Goal: Task Accomplishment & Management: Use online tool/utility

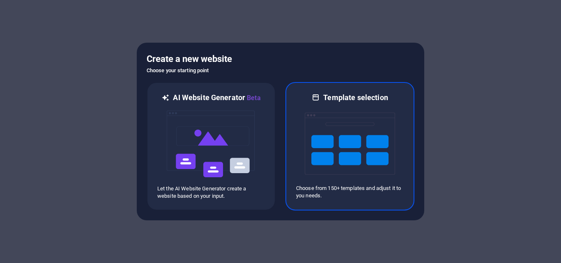
click at [330, 143] on img at bounding box center [349, 144] width 90 height 82
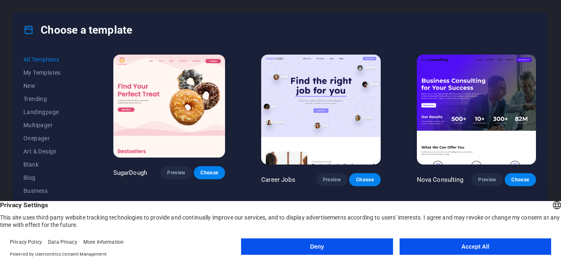
click at [482, 252] on button "Accept All" at bounding box center [474, 246] width 151 height 16
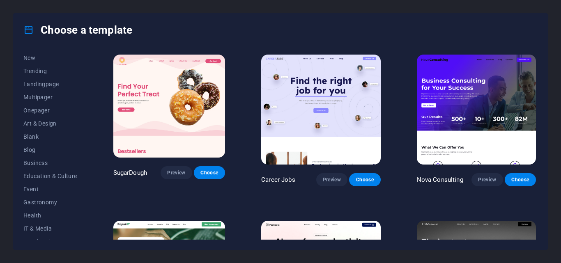
scroll to position [29, 0]
click at [44, 170] on button "Education & Culture" at bounding box center [50, 175] width 54 height 13
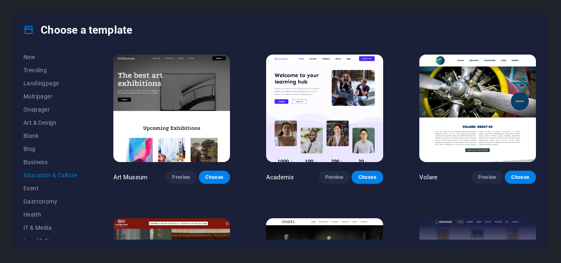
click at [55, 165] on span "Business" at bounding box center [50, 162] width 54 height 7
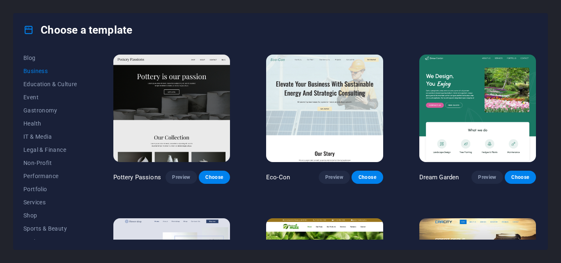
scroll to position [119, 0]
click at [48, 138] on span "IT & Media" at bounding box center [50, 138] width 54 height 7
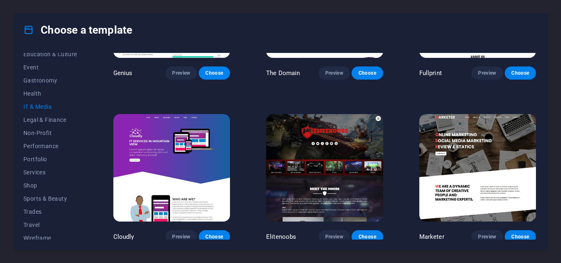
scroll to position [155, 0]
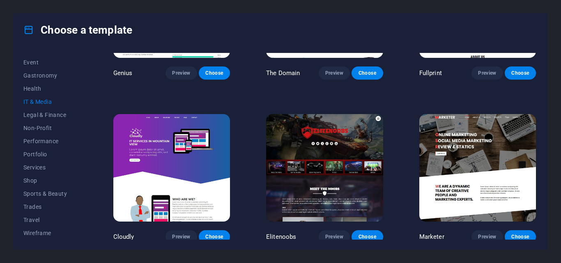
click at [30, 167] on span "Services" at bounding box center [50, 167] width 54 height 7
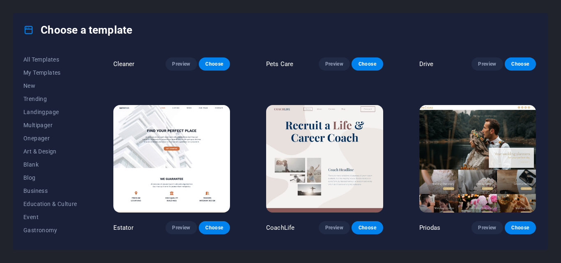
scroll to position [447, 0]
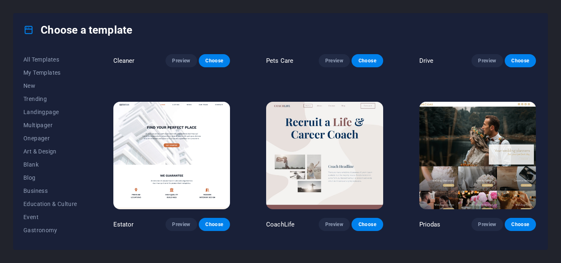
click at [25, 63] on button "All Templates" at bounding box center [50, 59] width 54 height 13
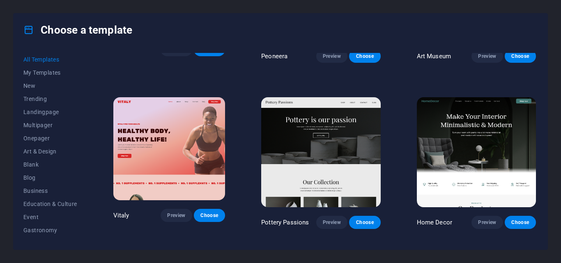
scroll to position [155, 0]
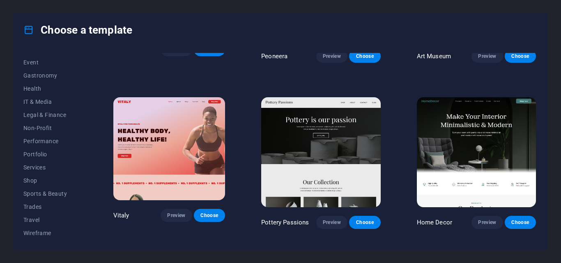
click at [36, 211] on button "Trades" at bounding box center [50, 206] width 54 height 13
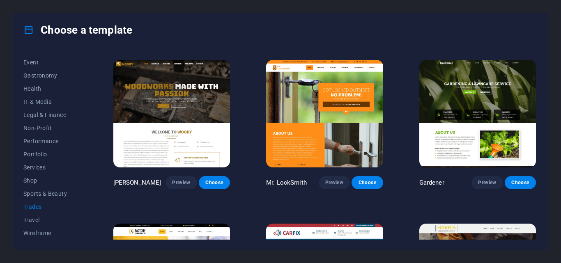
scroll to position [0, 0]
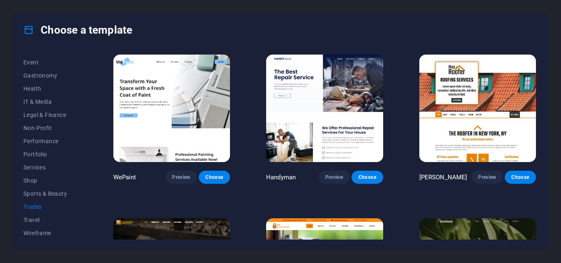
click at [486, 162] on link at bounding box center [477, 160] width 117 height 8
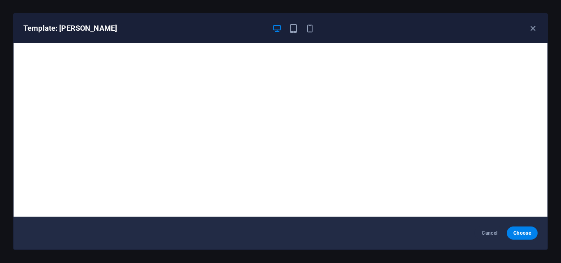
click at [535, 30] on icon "button" at bounding box center [532, 28] width 9 height 9
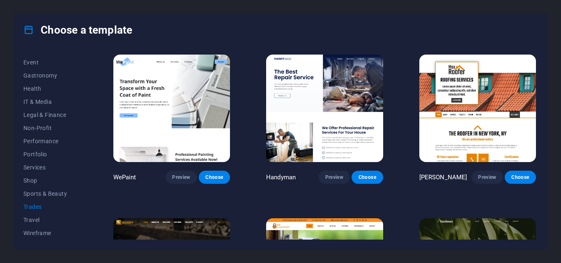
click at [26, 221] on span "Travel" at bounding box center [50, 220] width 54 height 7
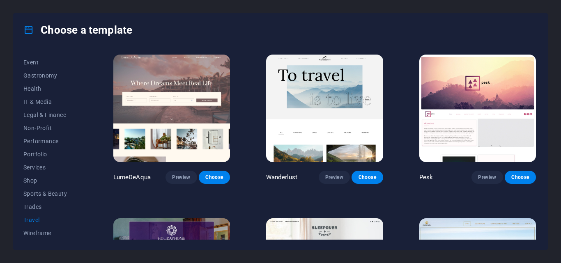
click at [32, 234] on span "Wireframe" at bounding box center [50, 233] width 54 height 7
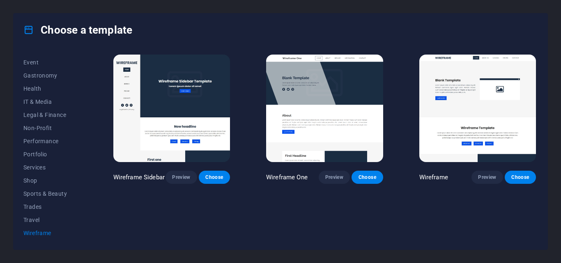
click at [27, 165] on span "Services" at bounding box center [50, 167] width 54 height 7
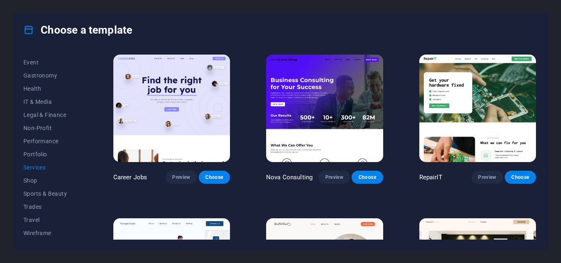
click at [492, 175] on span "Preview" at bounding box center [487, 177] width 18 height 7
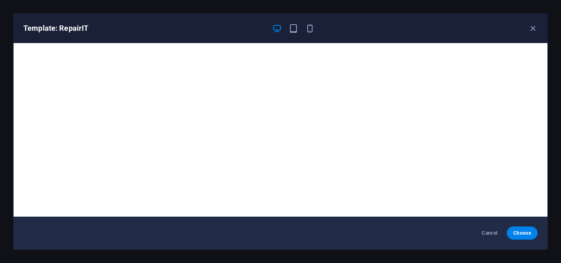
click at [529, 33] on icon "button" at bounding box center [532, 28] width 9 height 9
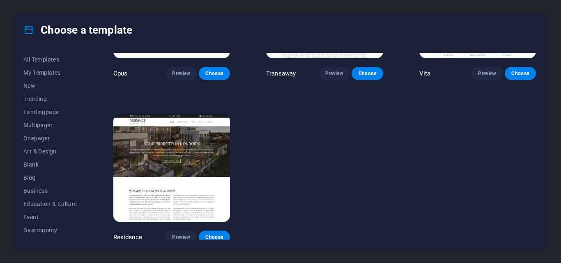
click at [57, 77] on button "My Templates" at bounding box center [50, 72] width 54 height 13
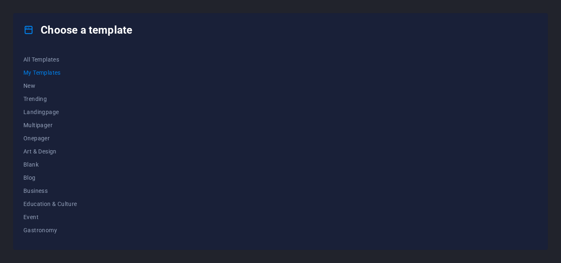
click at [42, 83] on span "New" at bounding box center [50, 85] width 54 height 7
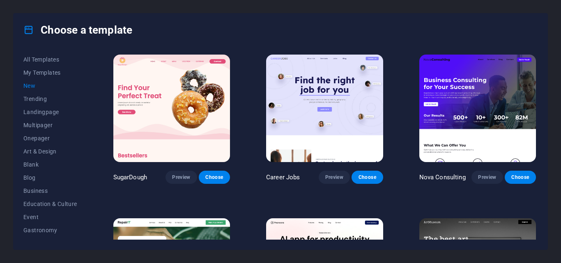
click at [29, 28] on icon at bounding box center [28, 30] width 11 height 11
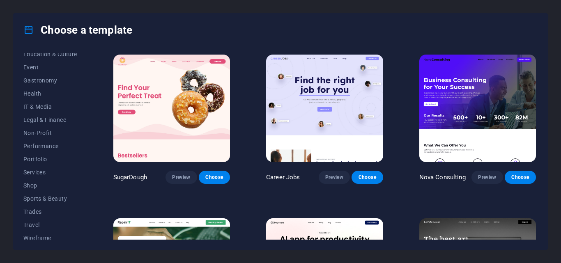
scroll to position [155, 0]
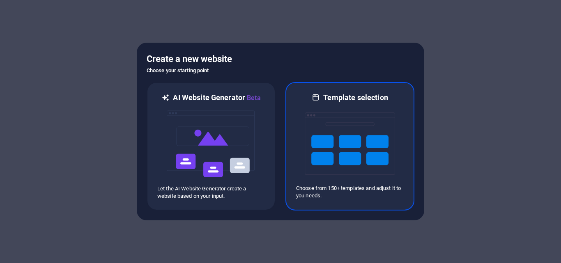
click at [399, 117] on div at bounding box center [350, 144] width 108 height 82
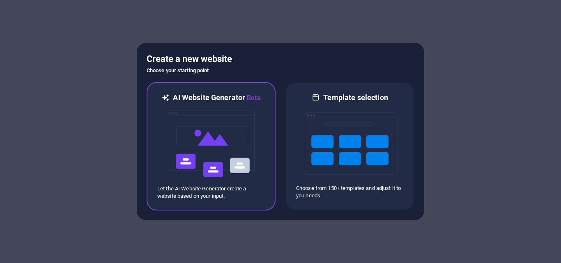
click at [227, 144] on img at bounding box center [211, 144] width 90 height 82
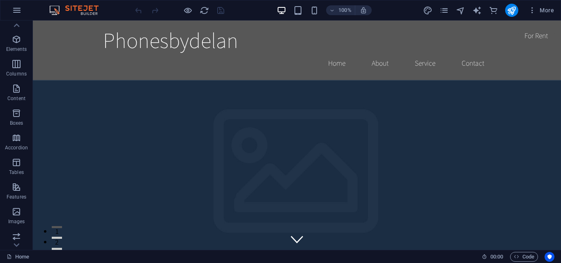
scroll to position [11, 0]
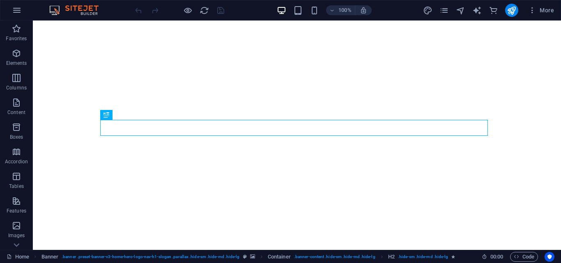
click at [535, 12] on icon "button" at bounding box center [532, 10] width 8 height 8
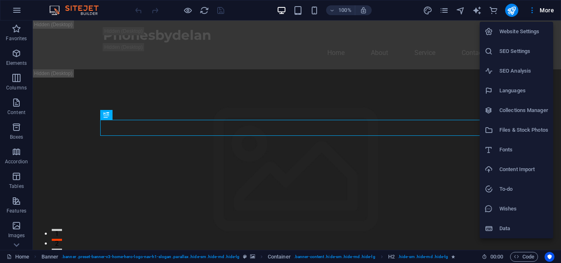
click at [58, 16] on div at bounding box center [280, 131] width 561 height 263
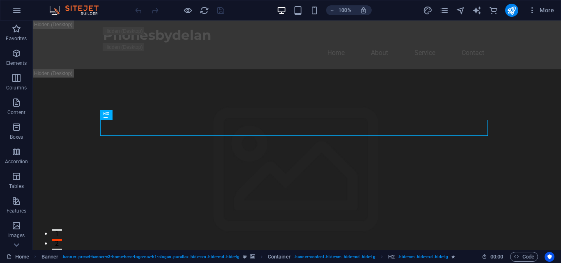
click at [60, 8] on img at bounding box center [78, 10] width 62 height 10
click at [18, 16] on button "button" at bounding box center [17, 10] width 20 height 20
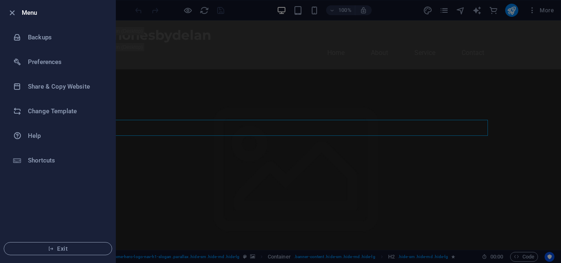
click at [39, 247] on span "Exit" at bounding box center [58, 248] width 94 height 7
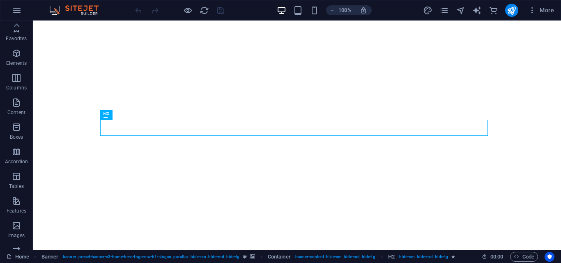
scroll to position [165, 0]
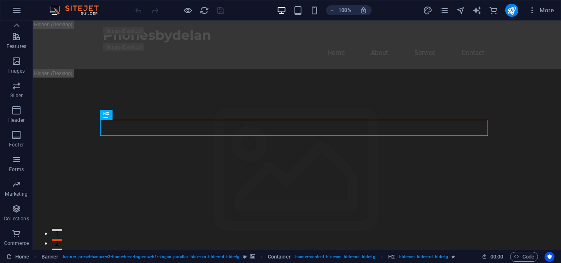
click at [13, 235] on icon "button" at bounding box center [16, 234] width 10 height 10
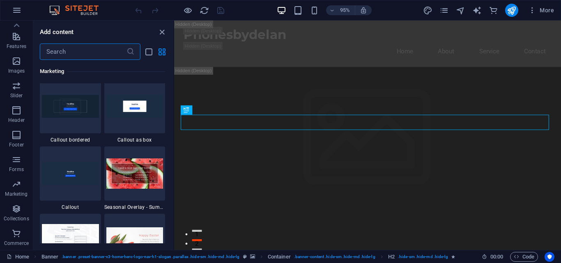
scroll to position [7908, 0]
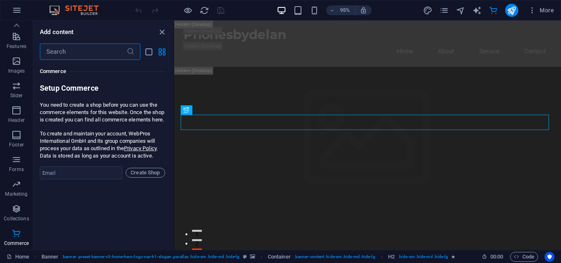
click at [545, 10] on span "More" at bounding box center [541, 10] width 26 height 8
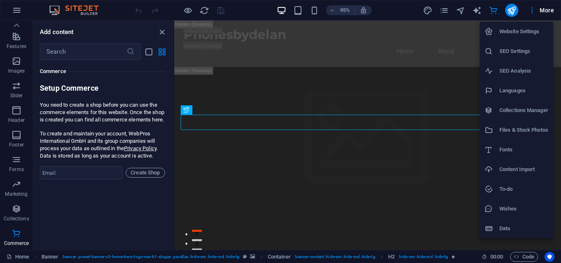
click at [500, 230] on h6 "Data" at bounding box center [523, 229] width 49 height 10
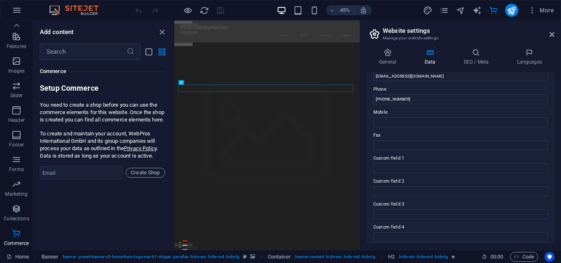
scroll to position [223, 0]
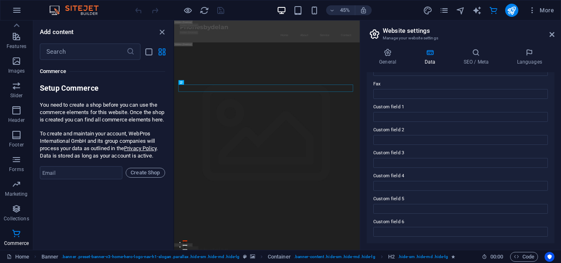
click at [545, 43] on div "General Data SEO / Meta Languages Website name phonesbydelan.com.ng Logo Drag f…" at bounding box center [460, 146] width 201 height 208
click at [550, 36] on icon at bounding box center [551, 34] width 5 height 7
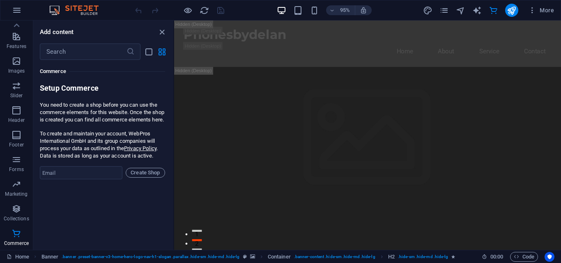
click at [528, 12] on icon "button" at bounding box center [532, 10] width 8 height 8
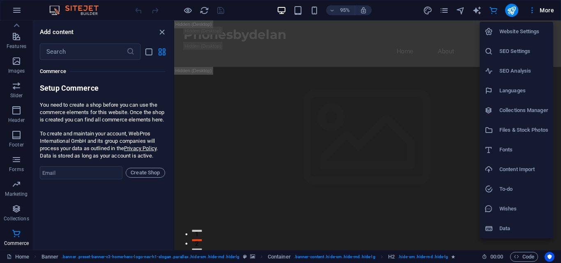
click at [523, 13] on div at bounding box center [280, 131] width 561 height 263
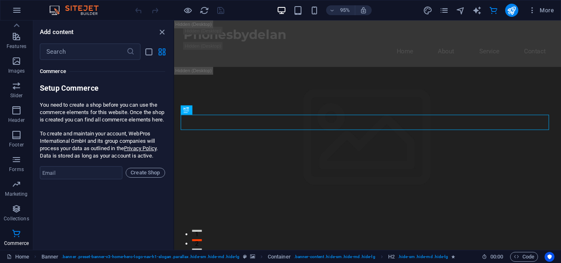
click at [526, 12] on div "Website Settings SEO Settings SEO Analysis Languages Collections Manager Files …" at bounding box center [280, 134] width 561 height 258
click at [532, 9] on icon "button" at bounding box center [532, 10] width 8 height 8
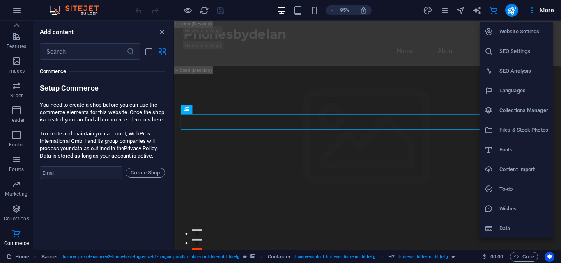
click at [525, 32] on h6 "Website Settings" at bounding box center [523, 32] width 49 height 10
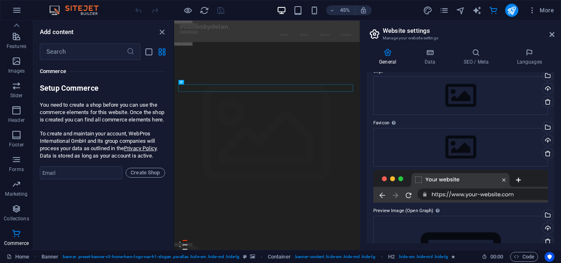
scroll to position [0, 0]
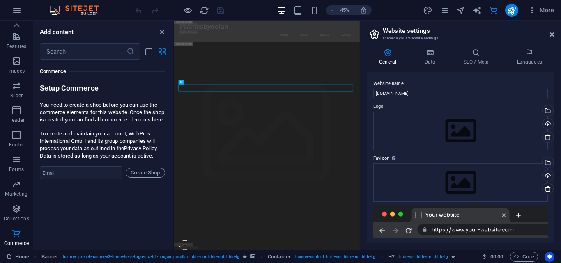
click at [7, 15] on div "45% More" at bounding box center [280, 10] width 560 height 20
click at [17, 8] on icon "button" at bounding box center [17, 10] width 10 height 10
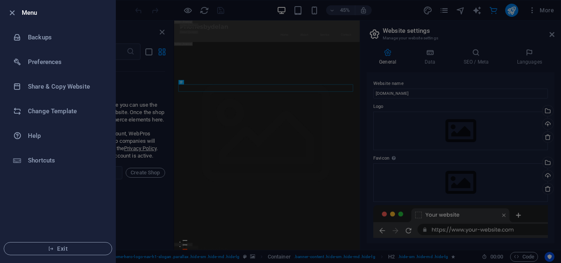
click at [154, 30] on div at bounding box center [280, 131] width 561 height 263
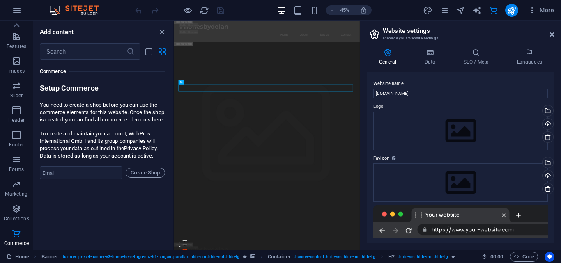
click at [219, 9] on div at bounding box center [179, 10] width 92 height 13
click at [228, 10] on div "45% More" at bounding box center [344, 10] width 423 height 13
click at [55, 14] on img at bounding box center [78, 10] width 62 height 10
click at [14, 32] on icon "button" at bounding box center [16, 37] width 10 height 10
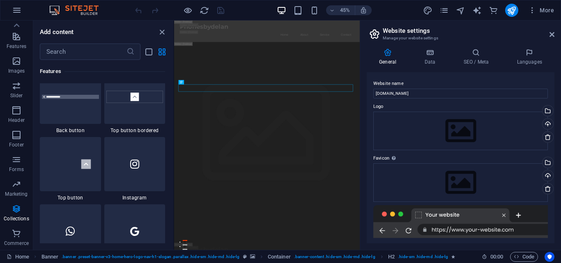
scroll to position [3199, 0]
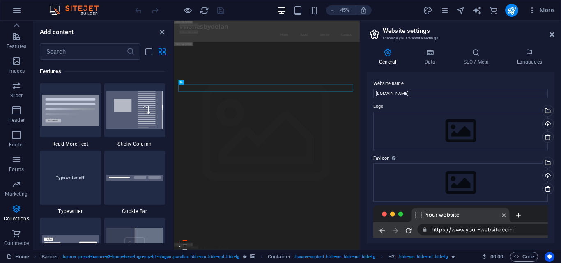
click at [12, 30] on icon at bounding box center [16, 25] width 11 height 11
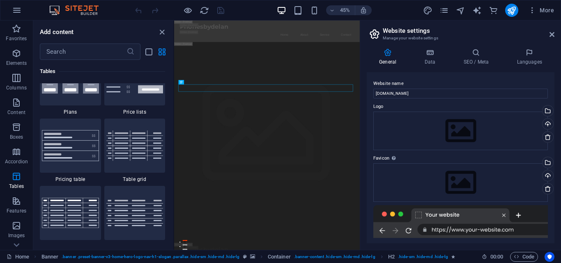
scroll to position [2872, 0]
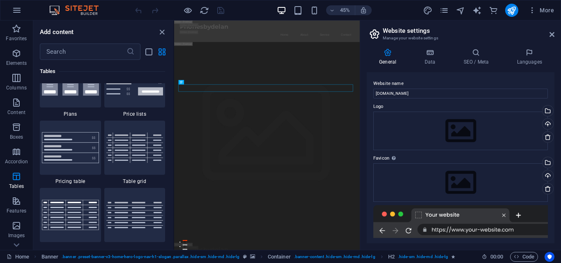
click at [9, 17] on button "button" at bounding box center [17, 10] width 20 height 20
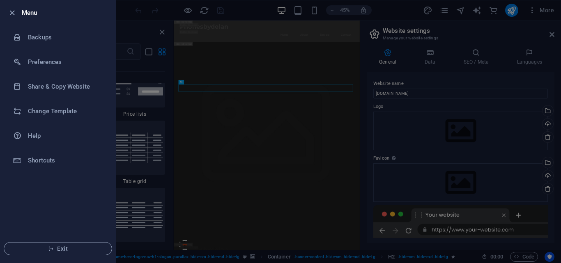
click at [20, 114] on icon at bounding box center [17, 111] width 8 height 8
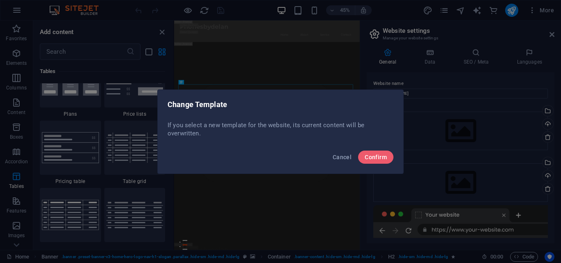
click at [376, 161] on button "Confirm" at bounding box center [375, 157] width 35 height 13
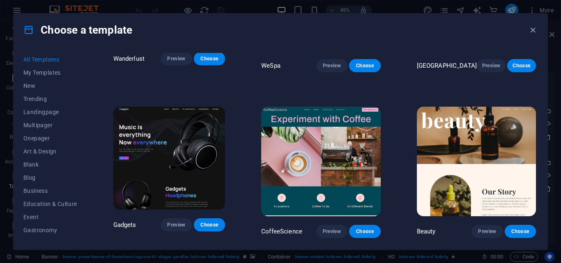
scroll to position [2276, 0]
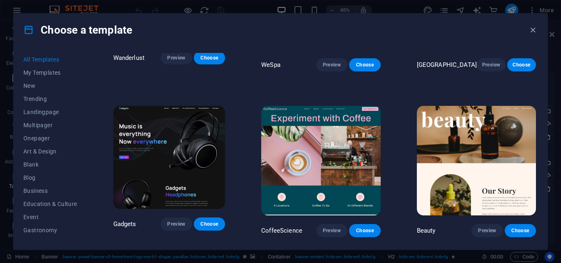
click at [185, 221] on span "Preview" at bounding box center [176, 224] width 18 height 7
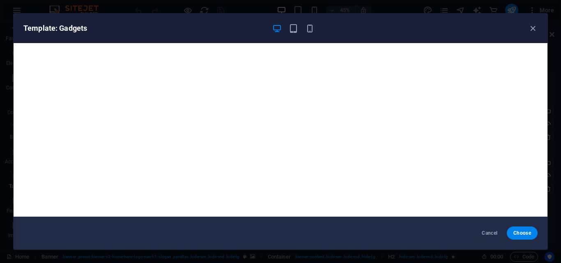
click at [535, 33] on icon "button" at bounding box center [532, 28] width 9 height 9
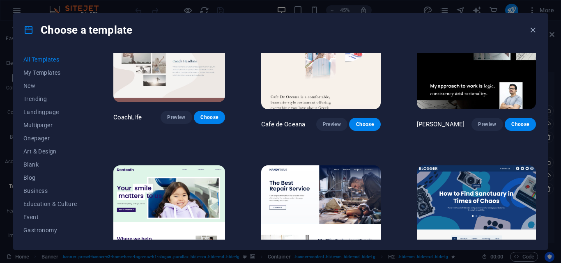
scroll to position [2573, 0]
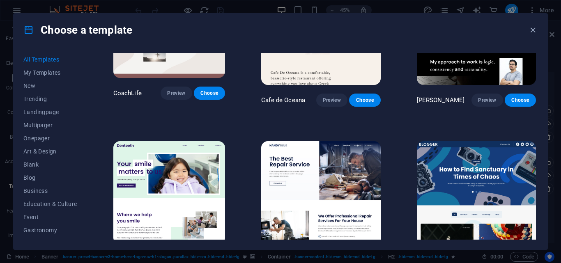
click at [484, 153] on img at bounding box center [476, 196] width 119 height 110
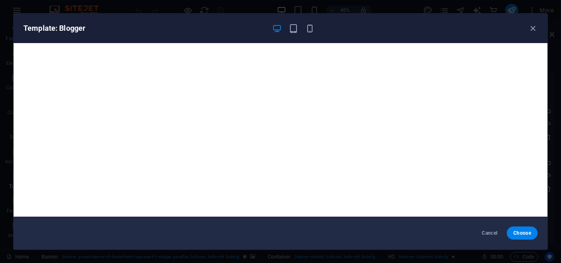
scroll to position [2, 0]
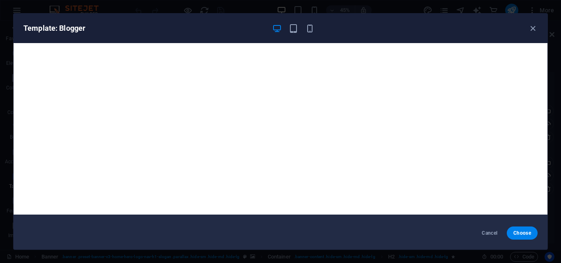
click at [530, 32] on icon "button" at bounding box center [532, 28] width 9 height 9
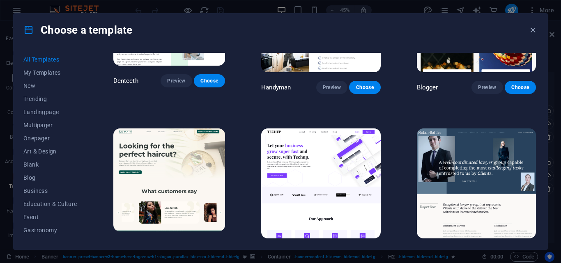
click at [32, 191] on span "Business" at bounding box center [50, 191] width 54 height 7
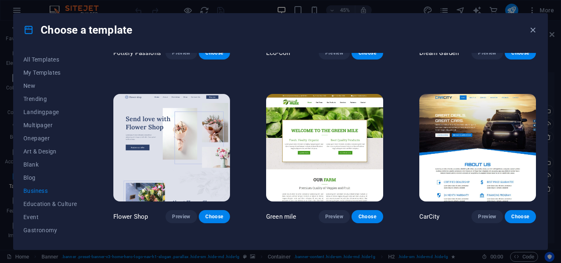
scroll to position [129, 0]
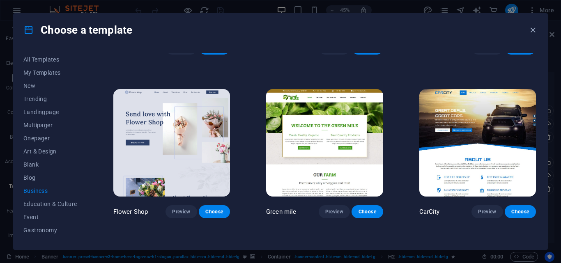
click at [477, 144] on img at bounding box center [477, 143] width 117 height 108
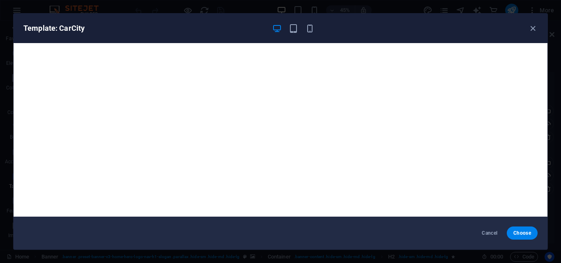
click at [533, 30] on icon "button" at bounding box center [532, 28] width 9 height 9
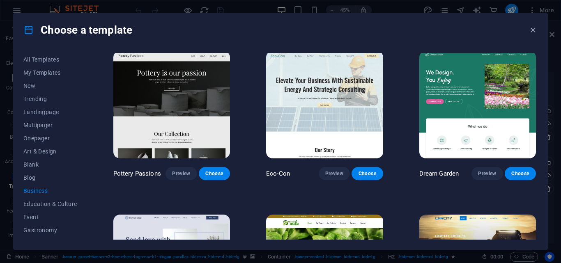
scroll to position [0, 0]
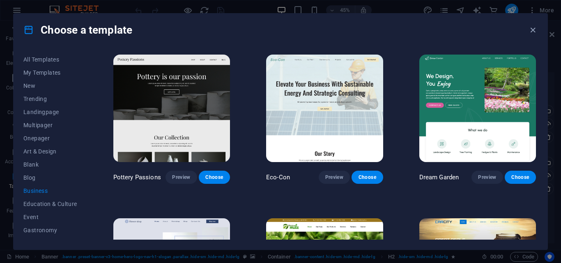
click at [460, 167] on div "Dream Garden Preview Choose" at bounding box center [477, 118] width 120 height 131
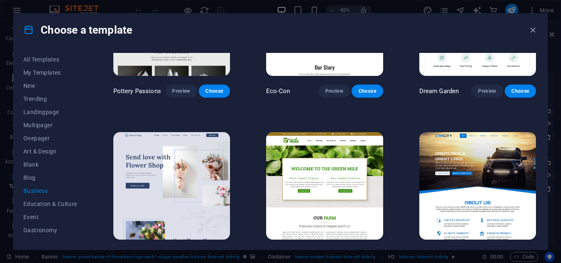
scroll to position [89, 0]
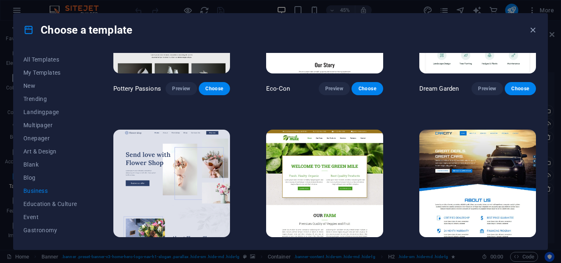
click at [460, 195] on img at bounding box center [477, 184] width 117 height 108
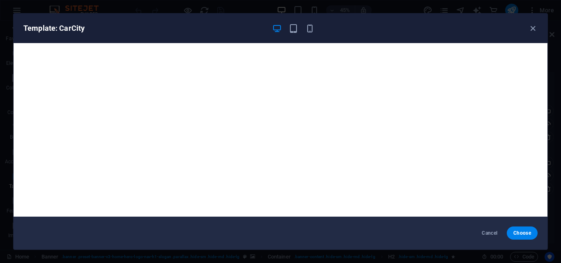
click at [520, 239] on button "Choose" at bounding box center [521, 233] width 31 height 13
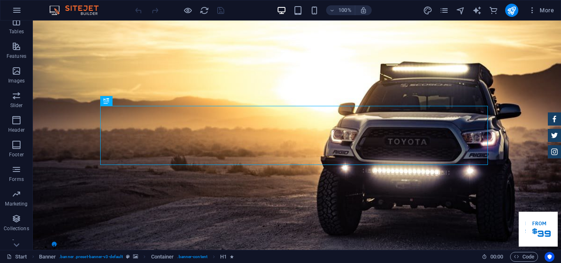
scroll to position [165, 0]
